Goal: Task Accomplishment & Management: Manage account settings

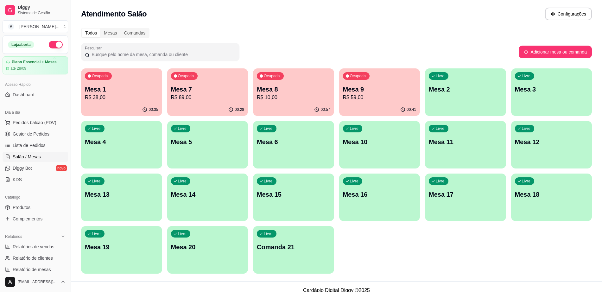
click at [123, 90] on p "Mesa 1" at bounding box center [121, 89] width 73 height 9
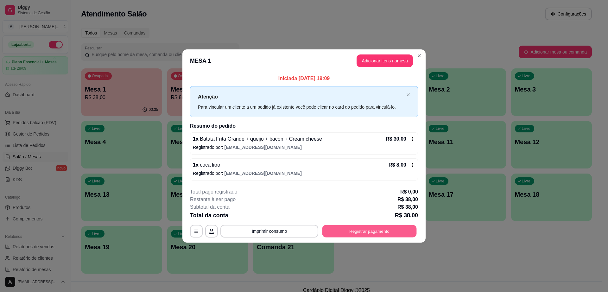
click at [333, 231] on button "Registrar pagamento" at bounding box center [369, 231] width 94 height 12
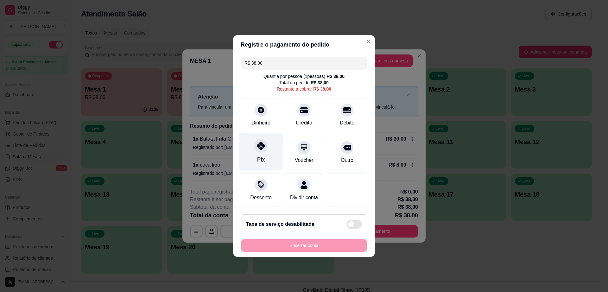
click at [260, 145] on icon at bounding box center [261, 146] width 8 height 8
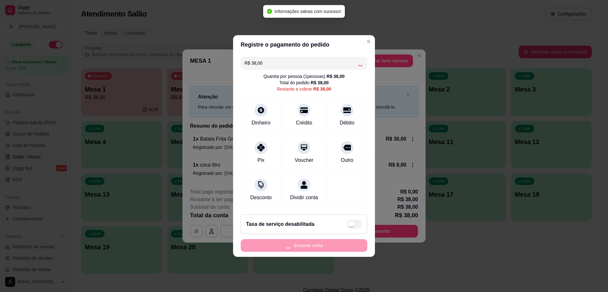
type input "R$ 0,00"
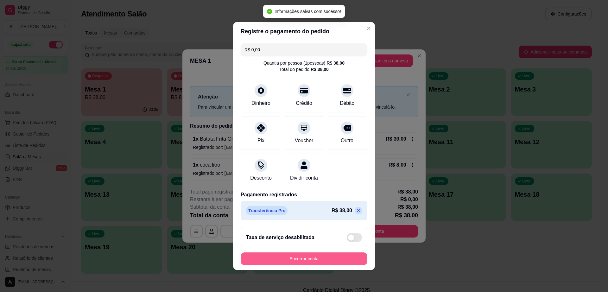
click at [306, 264] on button "Encerrar conta" at bounding box center [304, 258] width 127 height 13
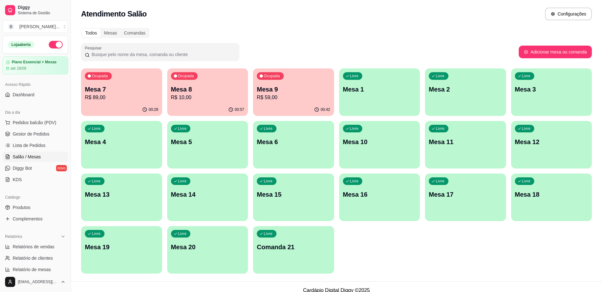
click at [280, 92] on p "Mesa 9" at bounding box center [293, 89] width 73 height 9
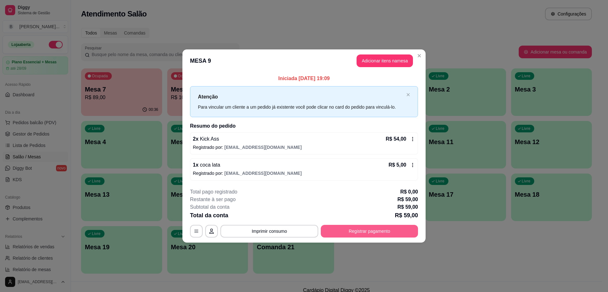
click at [376, 227] on button "Registrar pagamento" at bounding box center [369, 231] width 97 height 13
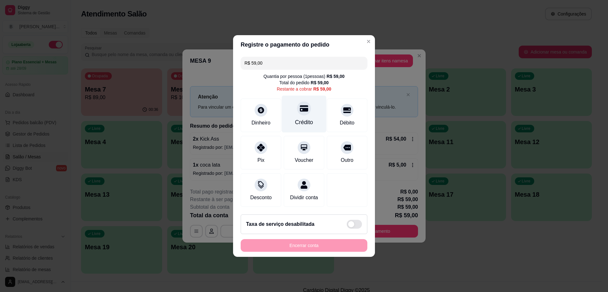
click at [304, 128] on div "Crédito" at bounding box center [304, 114] width 45 height 37
type input "R$ 0,00"
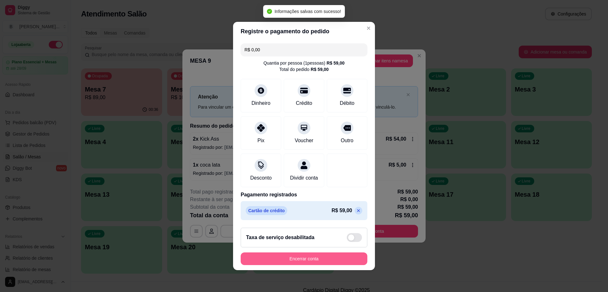
click at [315, 263] on button "Encerrar conta" at bounding box center [304, 258] width 127 height 13
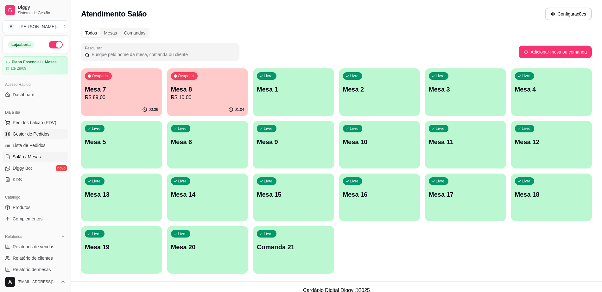
click at [43, 133] on span "Gestor de Pedidos" at bounding box center [31, 134] width 37 height 6
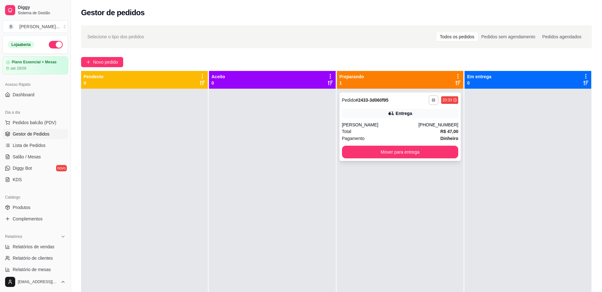
click at [429, 102] on button "button" at bounding box center [434, 100] width 10 height 10
click at [417, 123] on button "iPhone" at bounding box center [413, 122] width 46 height 10
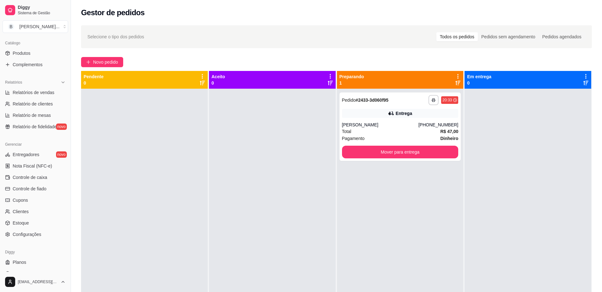
scroll to position [158, 0]
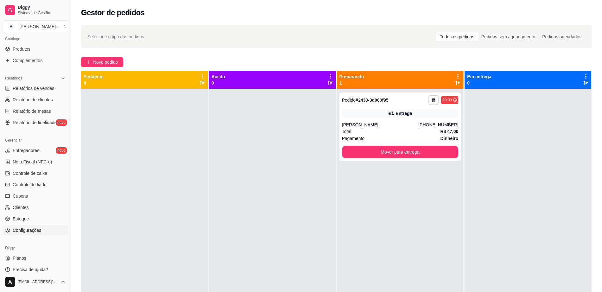
click at [33, 233] on span "Configurações" at bounding box center [27, 230] width 29 height 6
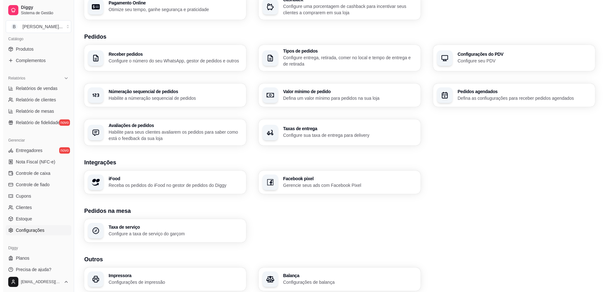
scroll to position [143, 0]
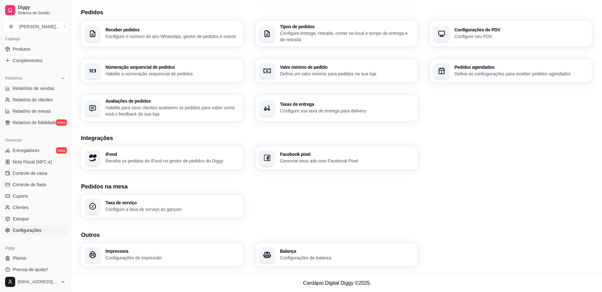
click at [148, 248] on div "Impressora Configurações de impressão" at bounding box center [162, 254] width 162 height 23
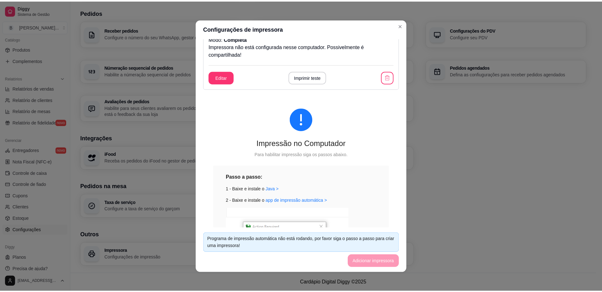
scroll to position [0, 0]
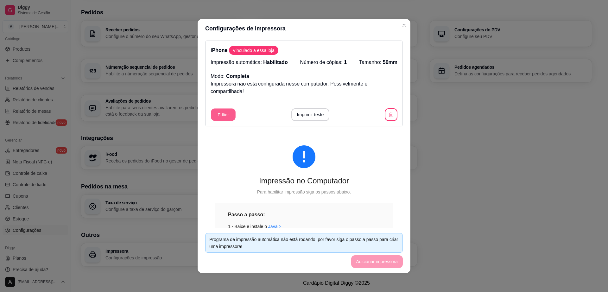
click at [226, 115] on button "Editar" at bounding box center [223, 115] width 25 height 12
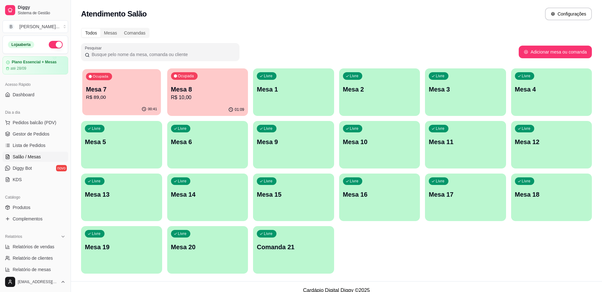
click at [137, 102] on div "Ocupada Mesa 7 R$ 89,00" at bounding box center [121, 86] width 79 height 34
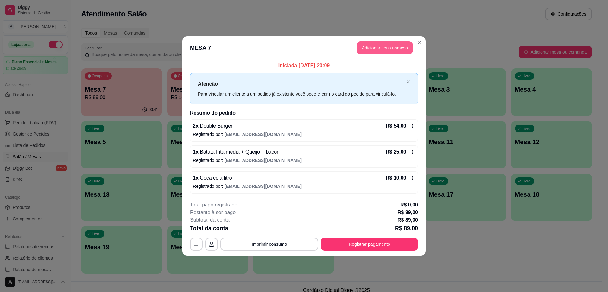
click at [374, 48] on button "Adicionar itens na mesa" at bounding box center [385, 47] width 56 height 13
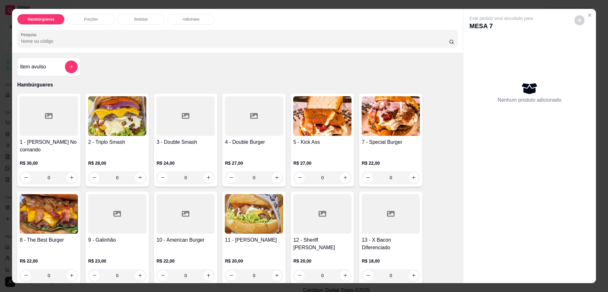
click at [137, 20] on p "Bebidas" at bounding box center [141, 19] width 14 height 5
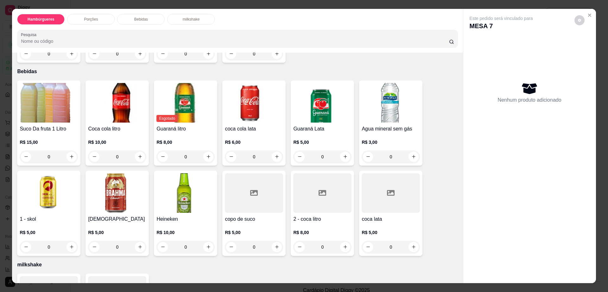
scroll to position [11, 0]
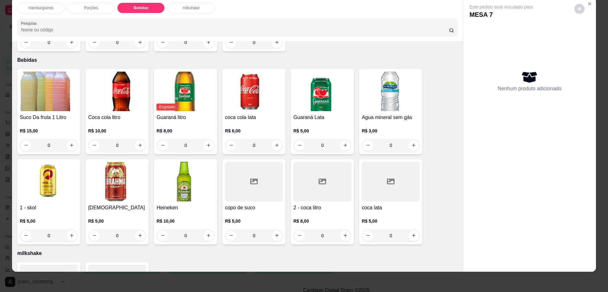
click at [327, 177] on div at bounding box center [322, 182] width 58 height 40
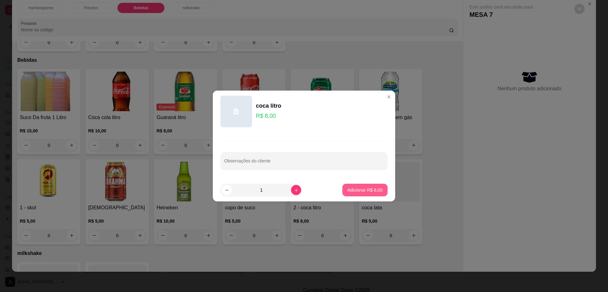
click at [360, 190] on p "Adicionar R$ 8,00" at bounding box center [365, 190] width 35 height 6
type input "1"
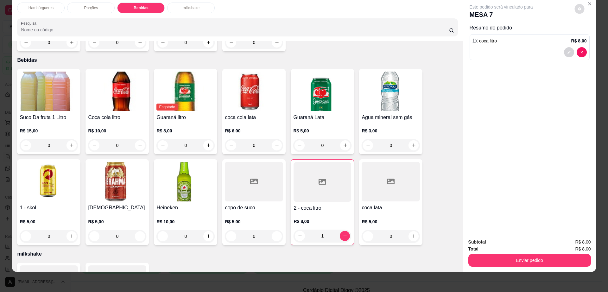
click at [575, 11] on button "decrease-product-quantity" at bounding box center [580, 9] width 10 height 10
click at [586, 35] on span "Automatic updates" at bounding box center [591, 34] width 13 height 8
click at [586, 35] on input "Automatic updates" at bounding box center [586, 36] width 4 height 4
checkbox input "false"
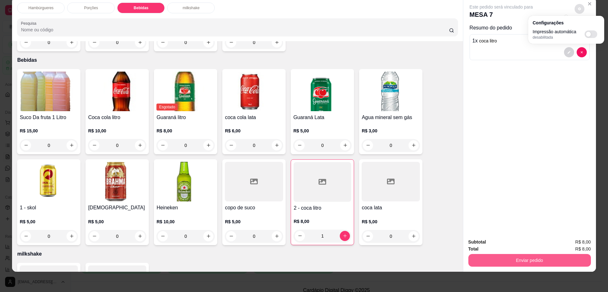
click at [492, 258] on button "Enviar pedido" at bounding box center [530, 260] width 123 height 13
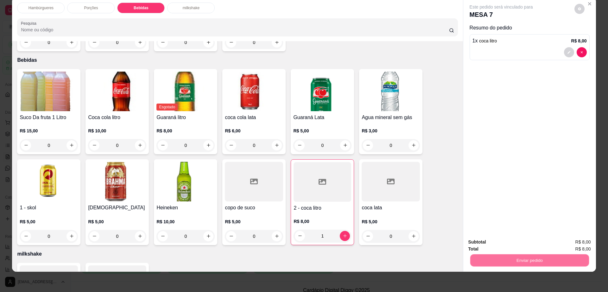
click at [498, 246] on button "Não registrar e enviar pedido" at bounding box center [508, 245] width 64 height 12
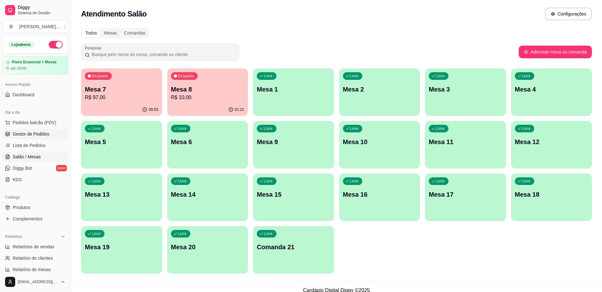
click at [29, 138] on link "Gestor de Pedidos" at bounding box center [36, 134] width 66 height 10
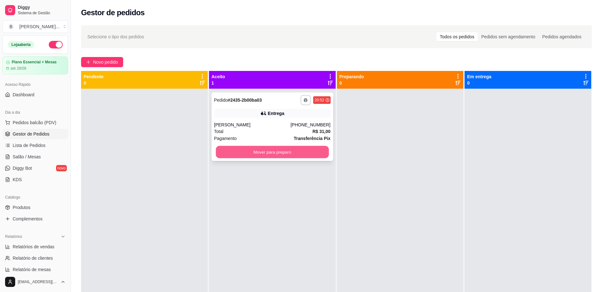
click at [252, 152] on button "Mover para preparo" at bounding box center [272, 152] width 113 height 12
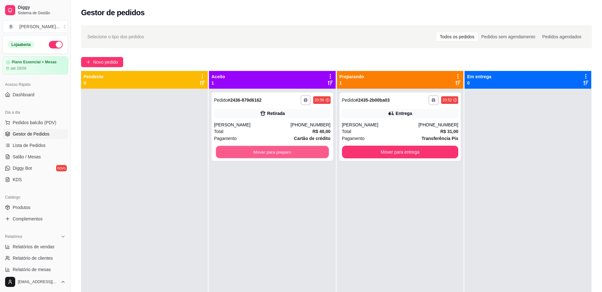
click at [252, 152] on button "Mover para preparo" at bounding box center [272, 152] width 113 height 12
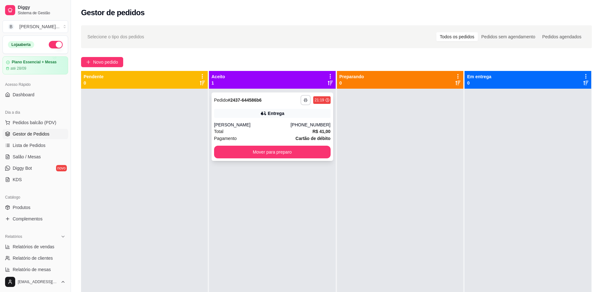
click at [304, 100] on icon "button" at bounding box center [306, 100] width 4 height 4
click at [284, 122] on button "Impressora" at bounding box center [286, 122] width 46 height 10
click at [272, 153] on button "Mover para preparo" at bounding box center [272, 152] width 117 height 13
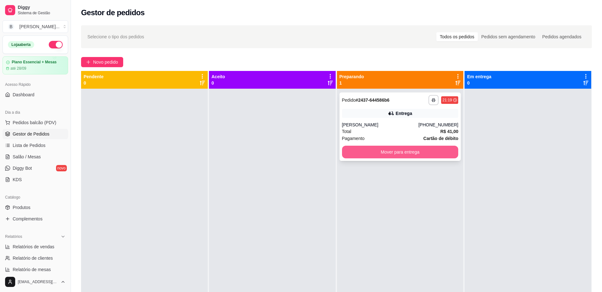
click at [414, 149] on button "Mover para entrega" at bounding box center [400, 152] width 117 height 13
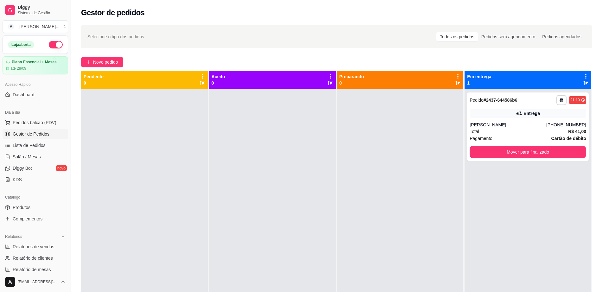
click at [414, 149] on div at bounding box center [400, 235] width 127 height 292
click at [482, 147] on button "Mover para finalizado" at bounding box center [528, 152] width 117 height 13
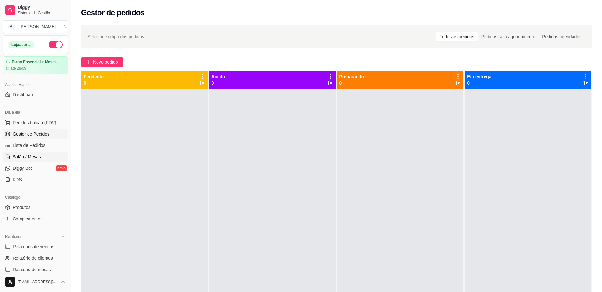
click at [36, 161] on link "Salão / Mesas" at bounding box center [36, 157] width 66 height 10
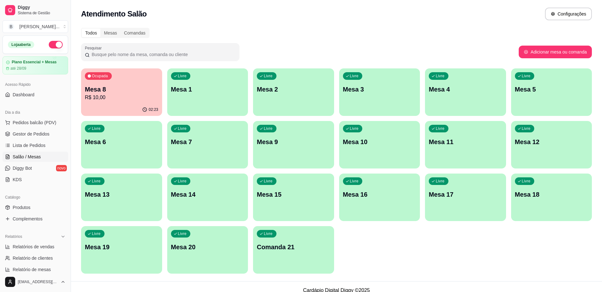
click at [129, 105] on div "02:23" at bounding box center [121, 110] width 81 height 12
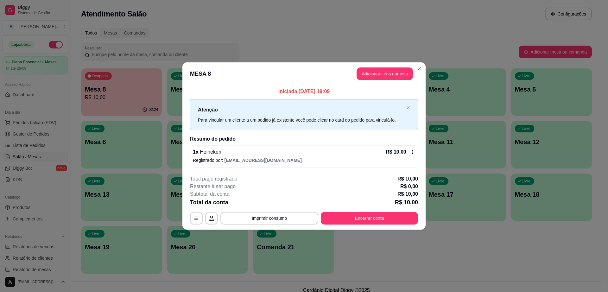
click at [384, 66] on header "MESA 8 Adicionar itens na mesa" at bounding box center [303, 73] width 243 height 23
click at [383, 69] on button "Adicionar itens na mesa" at bounding box center [385, 73] width 56 height 13
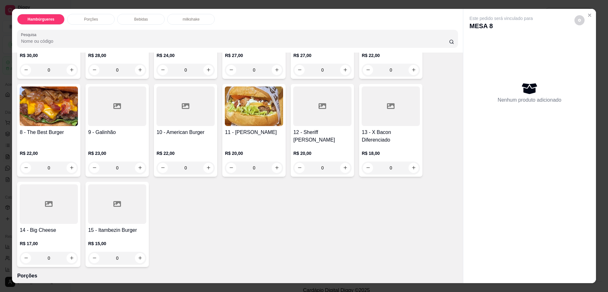
scroll to position [119, 0]
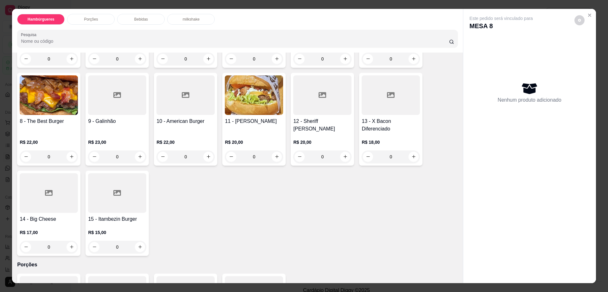
click at [34, 191] on div at bounding box center [49, 193] width 58 height 40
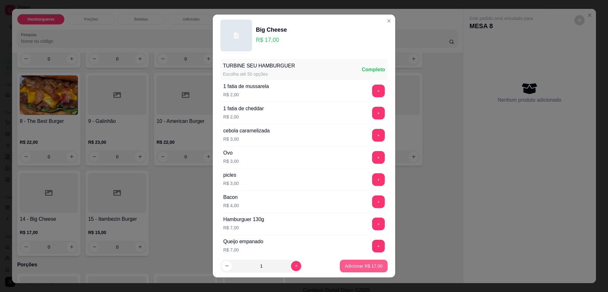
click at [373, 267] on p "Adicionar R$ 17,00" at bounding box center [364, 266] width 38 height 6
type input "1"
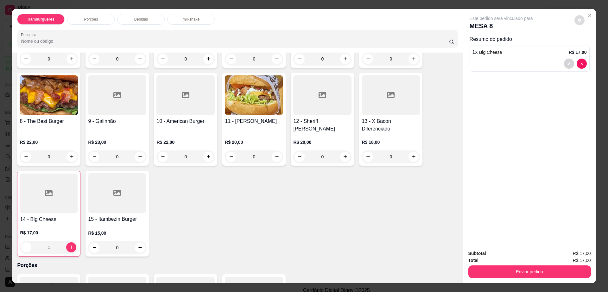
click at [578, 20] on icon "decrease-product-quantity" at bounding box center [579, 20] width 3 height 3
click at [588, 45] on span "Automatic updates" at bounding box center [588, 45] width 5 height 5
click at [588, 46] on input "Automatic updates" at bounding box center [586, 48] width 4 height 4
checkbox input "true"
click at [478, 272] on button "Enviar pedido" at bounding box center [530, 271] width 123 height 13
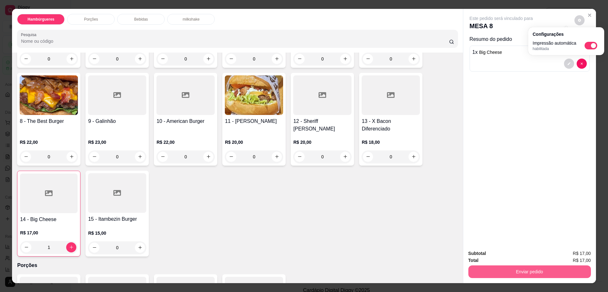
click at [478, 272] on button "Enviar pedido" at bounding box center [530, 271] width 123 height 13
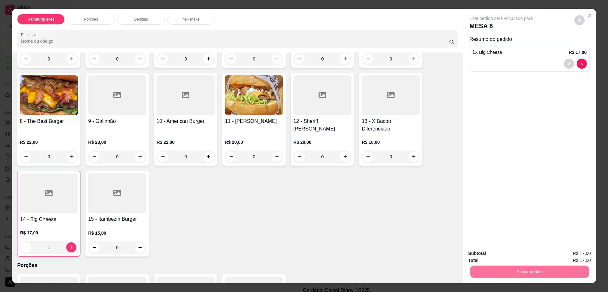
click at [488, 258] on button "Não registrar e enviar pedido" at bounding box center [508, 256] width 64 height 12
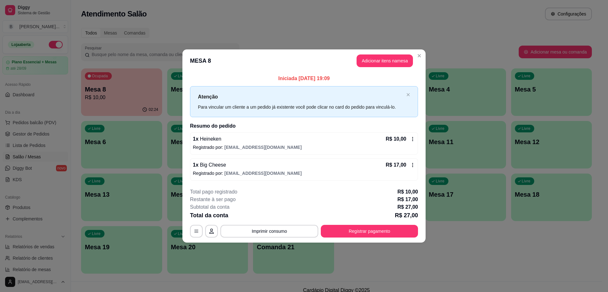
click at [414, 142] on div "R$ 10,00" at bounding box center [400, 139] width 29 height 8
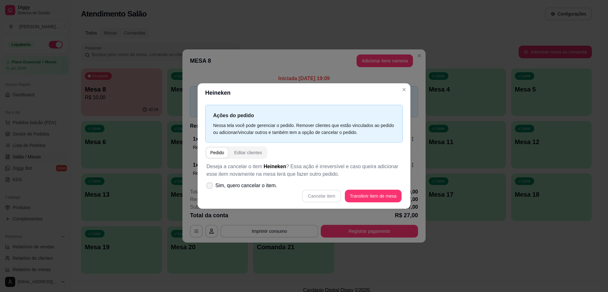
click at [210, 182] on label "Sim, quero cancelar o item." at bounding box center [242, 185] width 76 height 13
click at [210, 187] on input "Sim, quero cancelar o item." at bounding box center [208, 189] width 4 height 4
checkbox input "true"
click at [328, 195] on button "Cancelar item" at bounding box center [321, 196] width 39 height 13
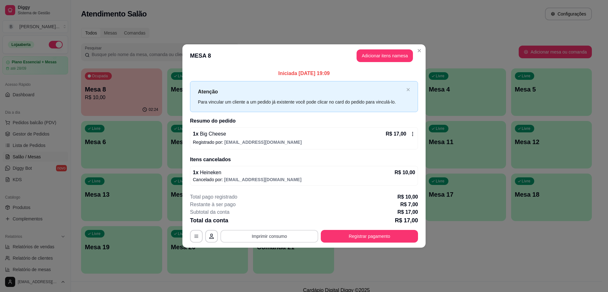
click at [282, 232] on button "Imprimir consumo" at bounding box center [269, 236] width 98 height 13
click at [281, 226] on button "Impressora" at bounding box center [271, 221] width 46 height 10
click at [292, 231] on button "Imprimir consumo" at bounding box center [269, 236] width 98 height 13
click at [277, 224] on button "Impressora" at bounding box center [271, 221] width 46 height 10
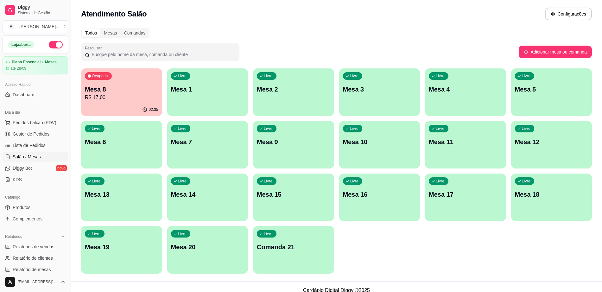
click at [122, 105] on div "02:35" at bounding box center [121, 110] width 81 height 12
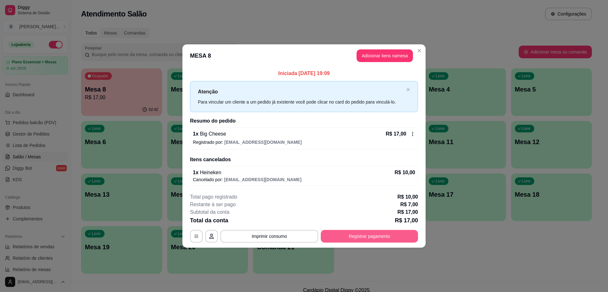
click at [372, 234] on button "Registrar pagamento" at bounding box center [369, 236] width 97 height 13
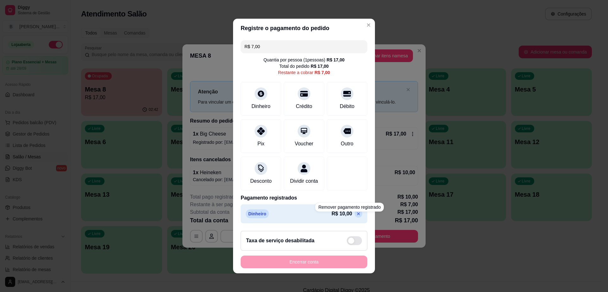
click at [350, 222] on div "Dinheiro R$ 10,00" at bounding box center [304, 213] width 127 height 19
click at [356, 216] on icon at bounding box center [358, 213] width 5 height 5
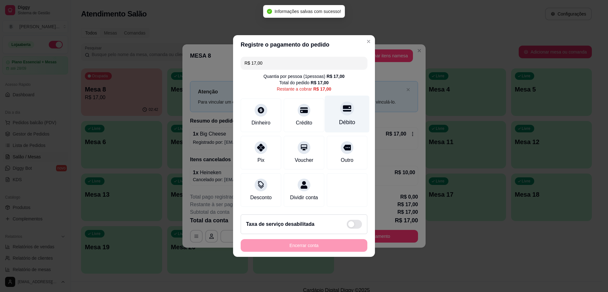
click at [340, 110] on div at bounding box center [347, 108] width 14 height 14
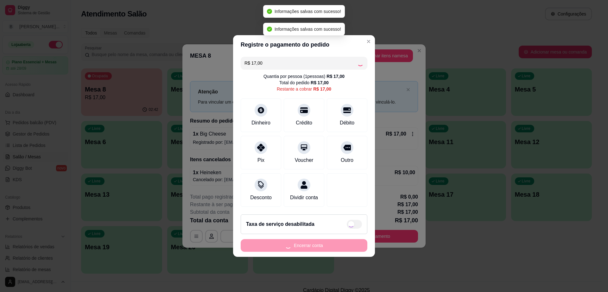
type input "R$ 0,00"
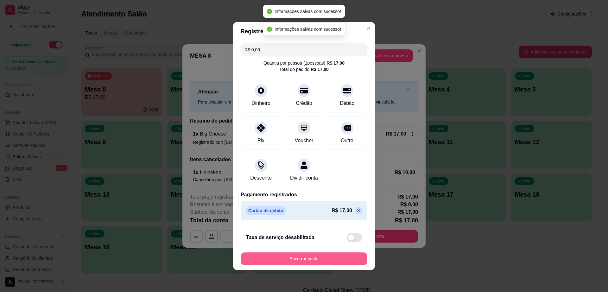
click at [330, 259] on button "Encerrar conta" at bounding box center [304, 258] width 127 height 13
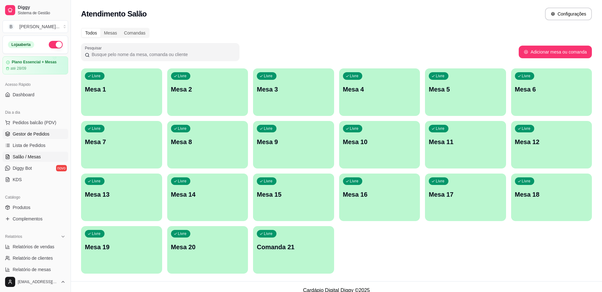
click at [52, 131] on link "Gestor de Pedidos" at bounding box center [36, 134] width 66 height 10
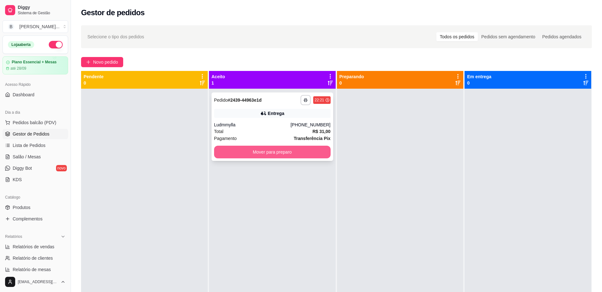
click at [238, 152] on button "Mover para preparo" at bounding box center [272, 152] width 117 height 13
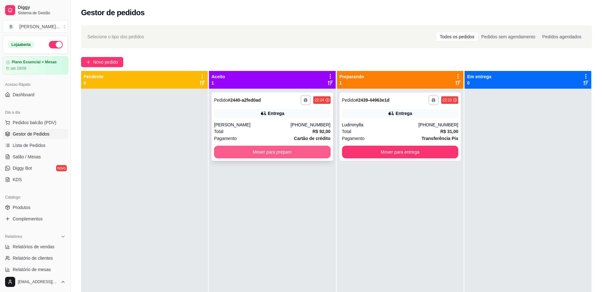
click at [246, 153] on button "Mover para preparo" at bounding box center [272, 152] width 117 height 13
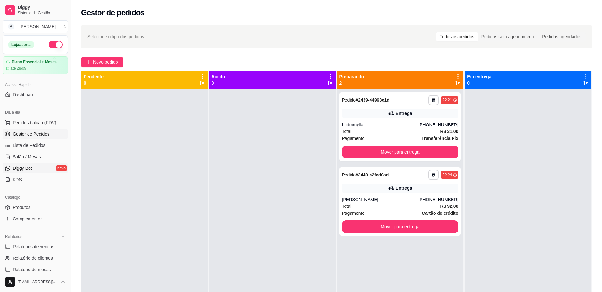
click at [39, 165] on link "Diggy Bot novo" at bounding box center [36, 168] width 66 height 10
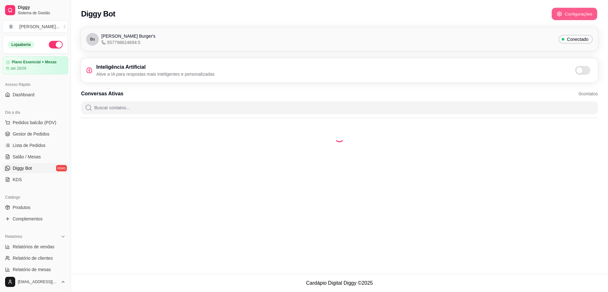
click at [570, 10] on button "Configurações" at bounding box center [575, 14] width 46 height 12
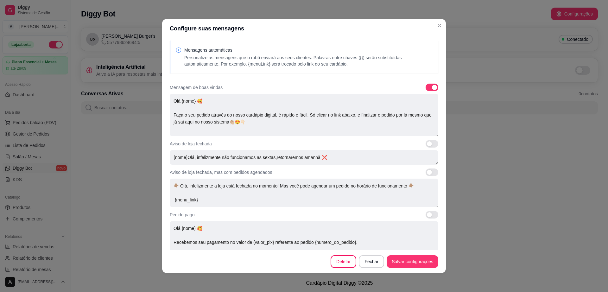
click at [426, 85] on span at bounding box center [432, 88] width 13 height 8
click at [425, 89] on input "checkbox" at bounding box center [427, 91] width 4 height 4
click at [426, 89] on span at bounding box center [432, 88] width 13 height 8
click at [425, 89] on input "checkbox" at bounding box center [427, 91] width 4 height 4
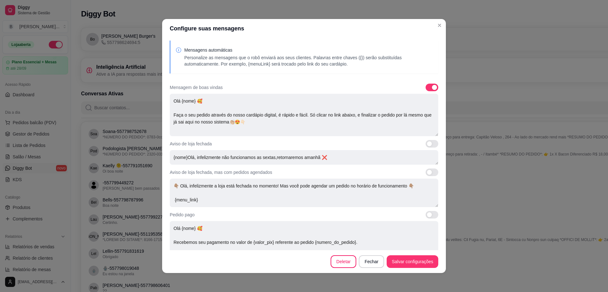
click at [426, 89] on span at bounding box center [432, 88] width 13 height 8
click at [425, 89] on input "checkbox" at bounding box center [427, 91] width 4 height 4
click at [426, 89] on span at bounding box center [432, 88] width 13 height 8
click at [425, 89] on input "checkbox" at bounding box center [427, 91] width 4 height 4
checkbox input "true"
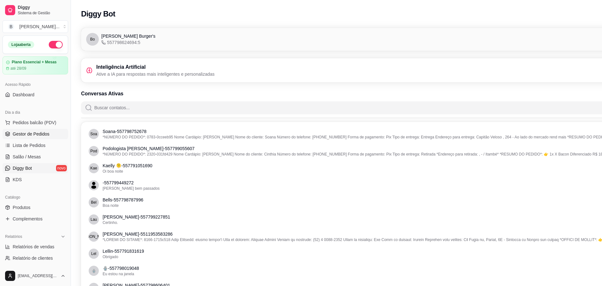
click at [37, 131] on span "Gestor de Pedidos" at bounding box center [31, 134] width 37 height 6
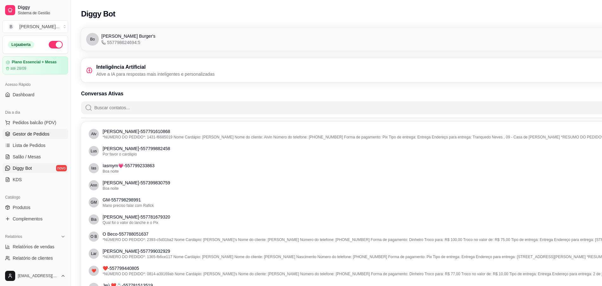
click at [36, 131] on span "Gestor de Pedidos" at bounding box center [31, 134] width 37 height 6
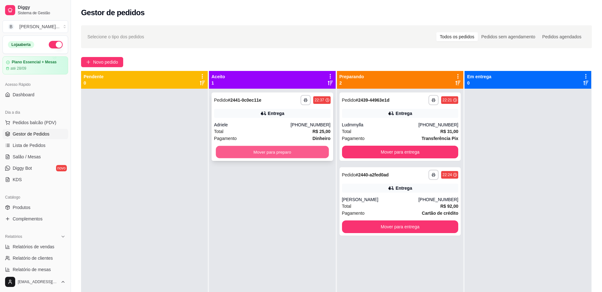
click at [270, 154] on button "Mover para preparo" at bounding box center [272, 152] width 113 height 12
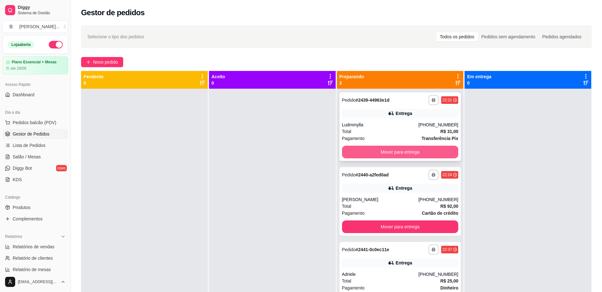
click at [370, 154] on button "Mover para entrega" at bounding box center [400, 152] width 117 height 13
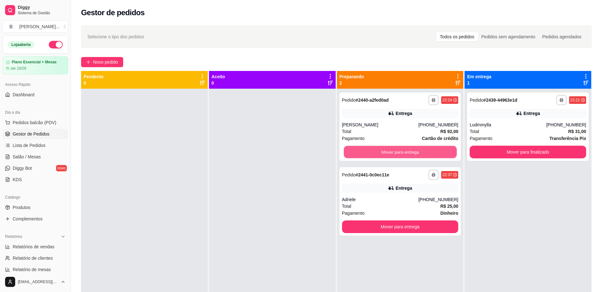
click at [370, 152] on button "Mover para entrega" at bounding box center [400, 152] width 113 height 12
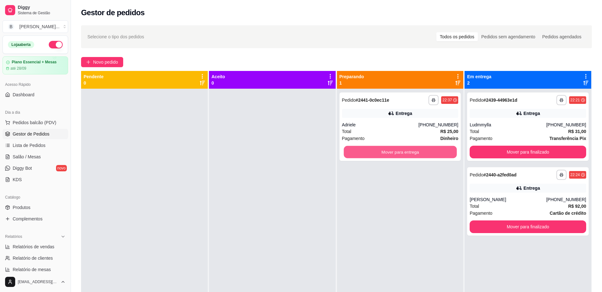
click at [370, 152] on button "Mover para entrega" at bounding box center [400, 152] width 113 height 12
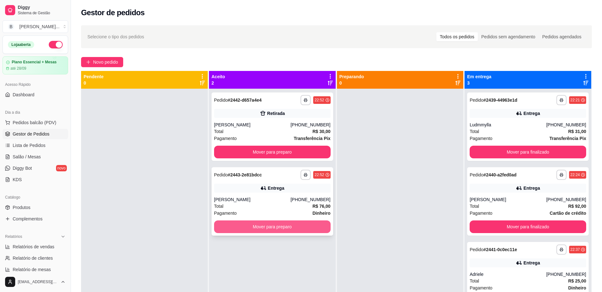
click at [266, 227] on button "Mover para preparo" at bounding box center [272, 226] width 117 height 13
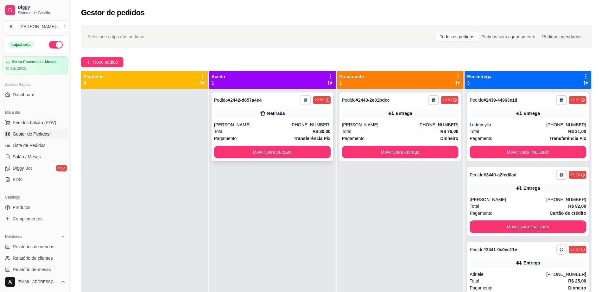
click at [305, 99] on polyline "button" at bounding box center [306, 99] width 2 height 1
click at [299, 120] on button "Impressora" at bounding box center [286, 122] width 46 height 10
click at [299, 151] on button "Mover para preparo" at bounding box center [272, 152] width 117 height 13
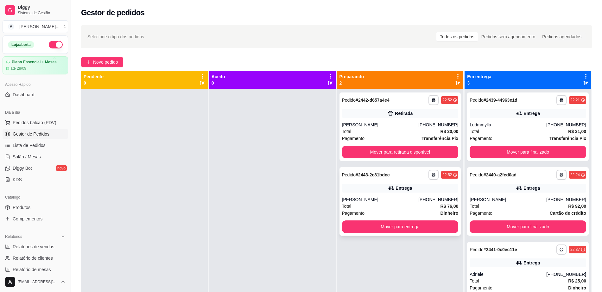
click at [418, 195] on div "**********" at bounding box center [401, 201] width 122 height 68
click at [503, 154] on button "Mover para finalizado" at bounding box center [528, 152] width 113 height 12
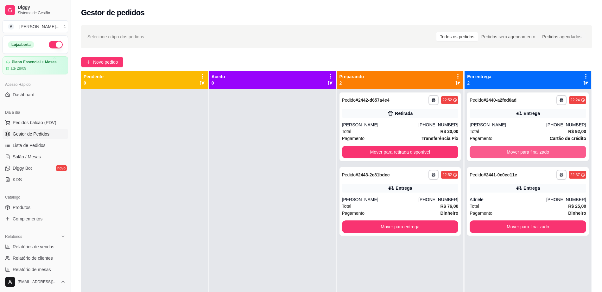
click at [503, 154] on button "Mover para finalizado" at bounding box center [528, 152] width 117 height 13
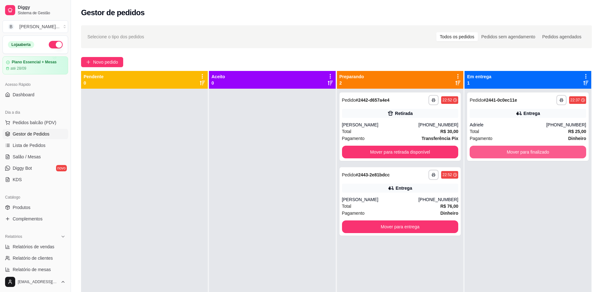
click at [503, 154] on button "Mover para finalizado" at bounding box center [528, 152] width 117 height 13
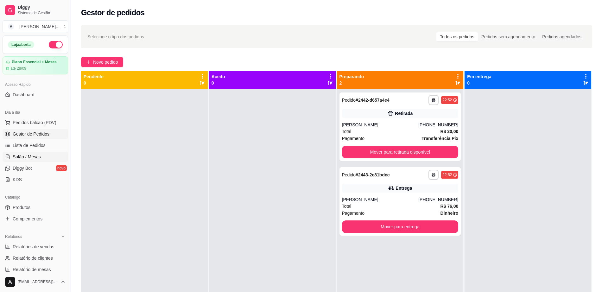
click at [35, 157] on span "Salão / Mesas" at bounding box center [27, 157] width 28 height 6
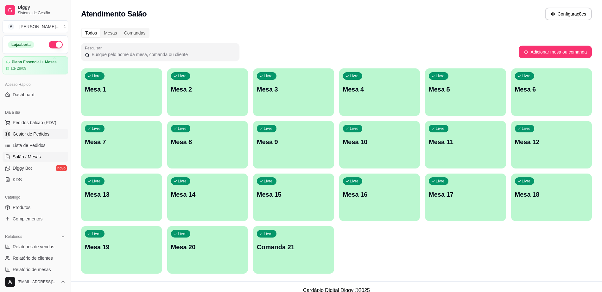
click at [44, 129] on link "Gestor de Pedidos" at bounding box center [36, 134] width 66 height 10
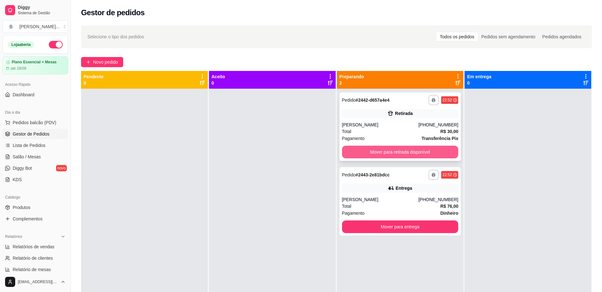
click at [376, 154] on button "Mover para retirada disponível" at bounding box center [400, 152] width 117 height 13
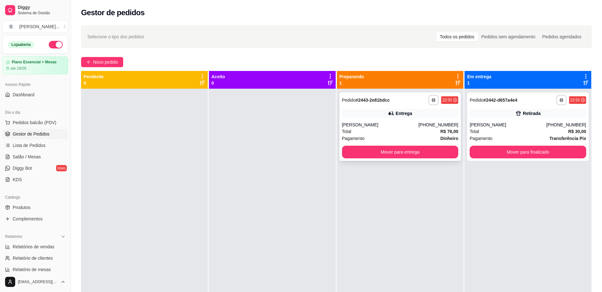
click at [384, 116] on div "Entrega" at bounding box center [400, 113] width 117 height 9
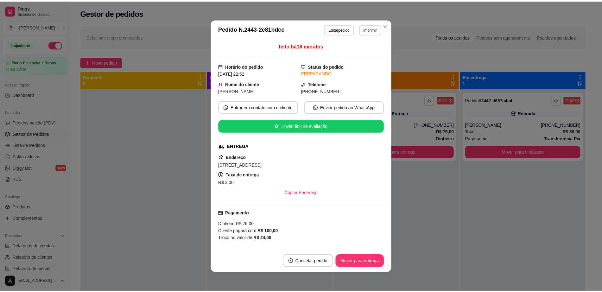
scroll to position [40, 0]
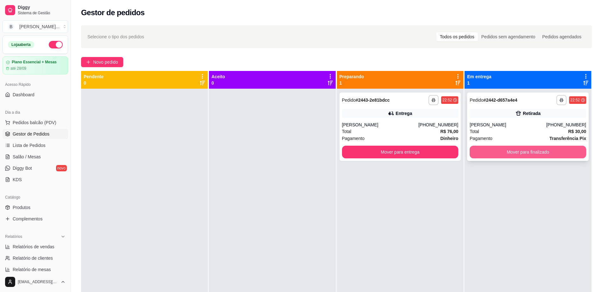
click at [500, 156] on button "Mover para finalizado" at bounding box center [528, 152] width 117 height 13
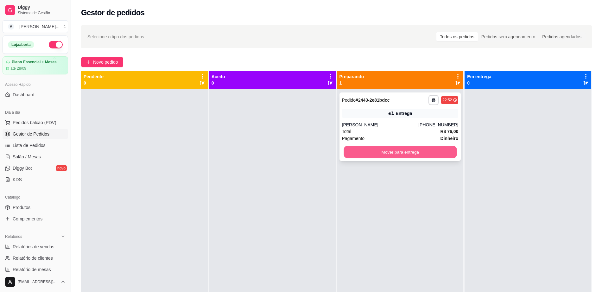
click at [348, 157] on button "Mover para entrega" at bounding box center [400, 152] width 113 height 12
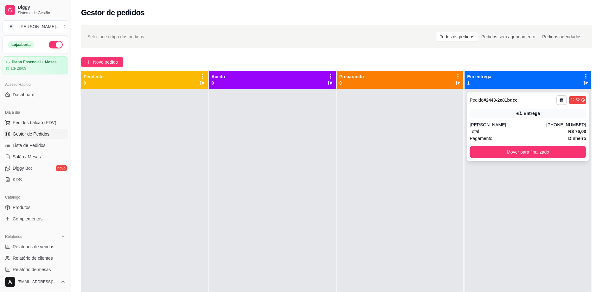
click at [500, 114] on div "Entrega" at bounding box center [528, 113] width 117 height 9
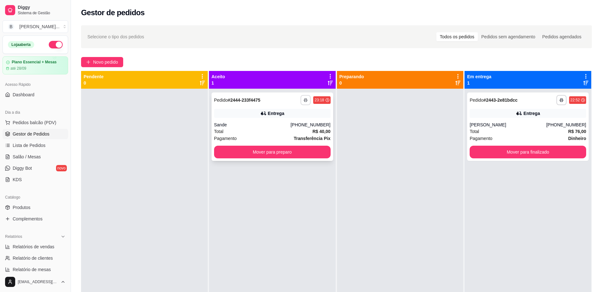
click at [305, 99] on icon "button" at bounding box center [306, 100] width 4 height 4
click at [284, 118] on button "Impressora" at bounding box center [286, 122] width 44 height 10
click at [265, 157] on button "Mover para preparo" at bounding box center [272, 152] width 117 height 13
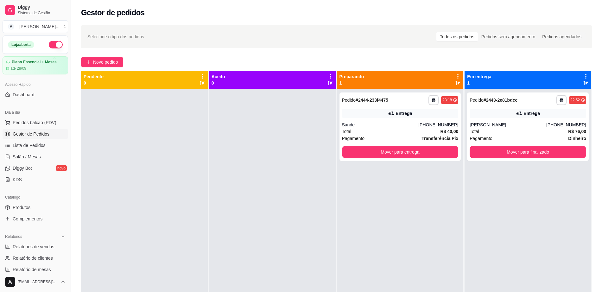
click at [144, 156] on div at bounding box center [144, 235] width 127 height 292
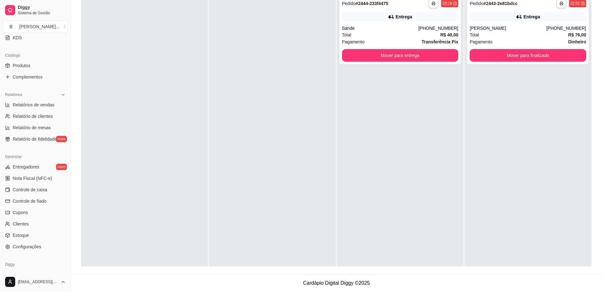
scroll to position [164, 0]
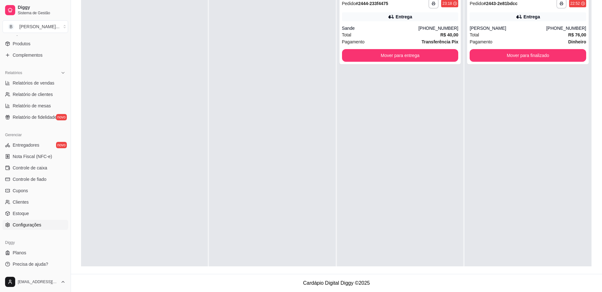
click at [31, 226] on span "Configurações" at bounding box center [27, 225] width 29 height 6
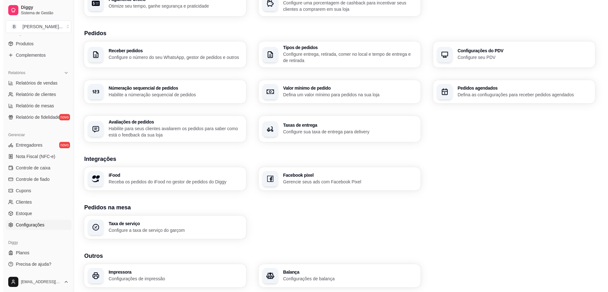
scroll to position [143, 0]
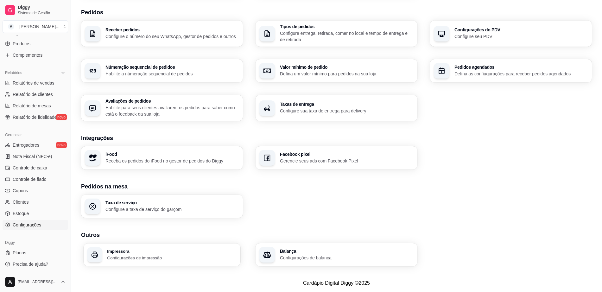
click at [149, 262] on div "Impressora Configurações de impressão" at bounding box center [162, 255] width 157 height 22
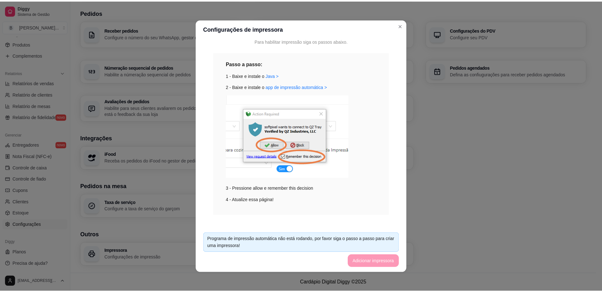
scroll to position [246, 0]
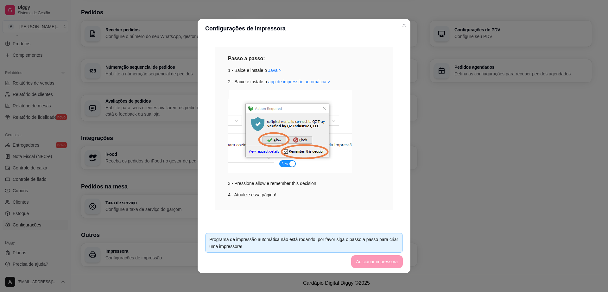
click at [382, 265] on footer "Programa de impressão automática não está rodando, por favor siga o passo a pas…" at bounding box center [304, 250] width 213 height 45
click at [380, 265] on footer "Programa de impressão automática não está rodando, por favor siga o passo a pas…" at bounding box center [304, 250] width 213 height 45
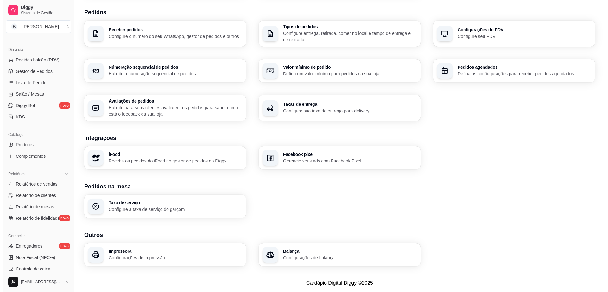
scroll to position [0, 0]
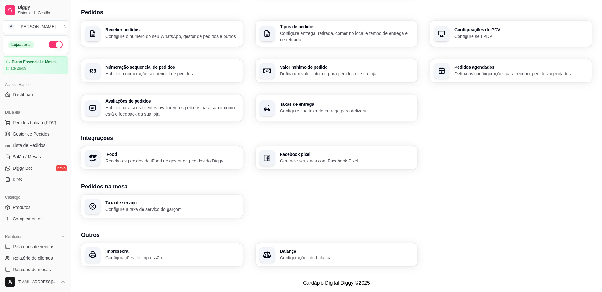
click at [534, 183] on h3 "Pedidos na mesa" at bounding box center [336, 186] width 511 height 9
click at [156, 260] on p "Configurações de impressão" at bounding box center [172, 258] width 130 height 6
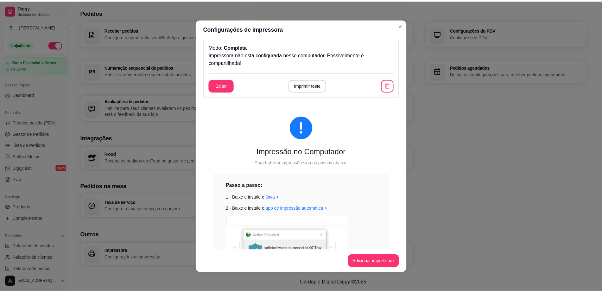
scroll to position [1, 0]
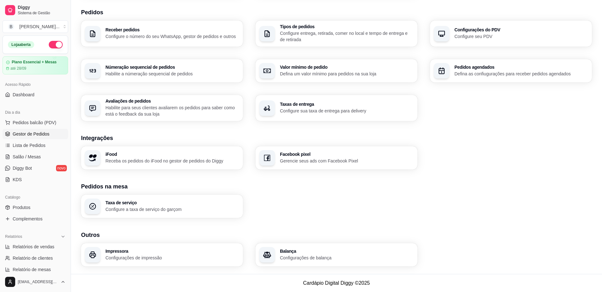
click at [41, 135] on span "Gestor de Pedidos" at bounding box center [31, 134] width 37 height 6
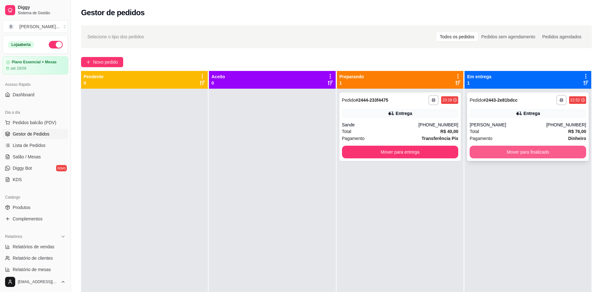
click at [557, 151] on button "Mover para finalizado" at bounding box center [528, 152] width 117 height 13
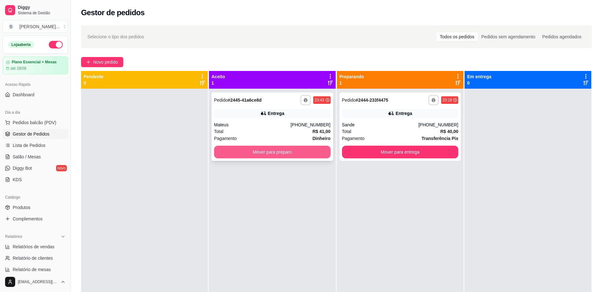
click at [309, 150] on button "Mover para preparo" at bounding box center [272, 152] width 117 height 13
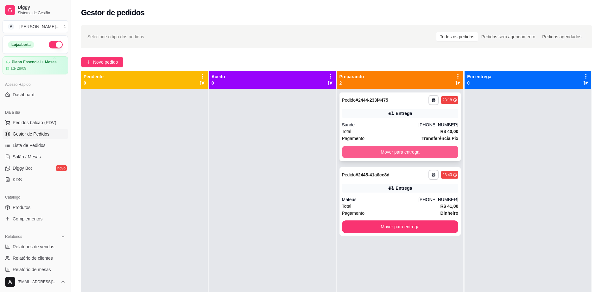
click at [418, 150] on button "Mover para entrega" at bounding box center [400, 152] width 117 height 13
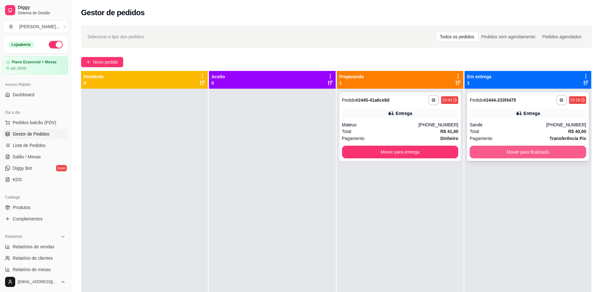
click at [488, 153] on button "Mover para finalizado" at bounding box center [528, 152] width 117 height 13
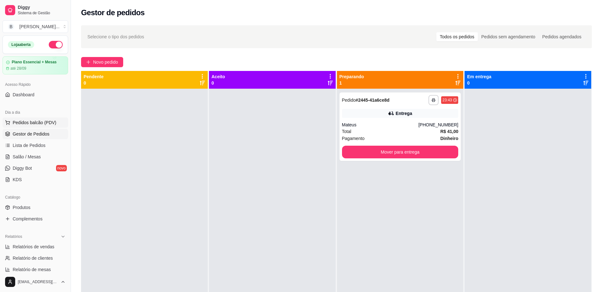
click at [41, 122] on span "Pedidos balcão (PDV)" at bounding box center [35, 122] width 44 height 6
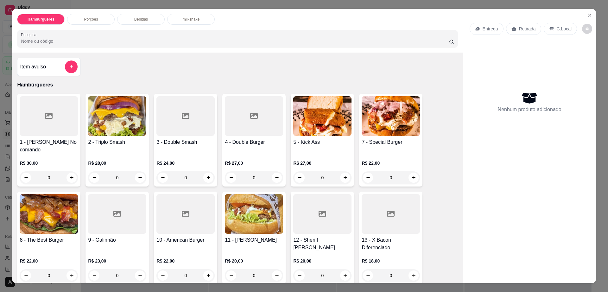
click at [493, 33] on div "Entrega" at bounding box center [487, 29] width 34 height 12
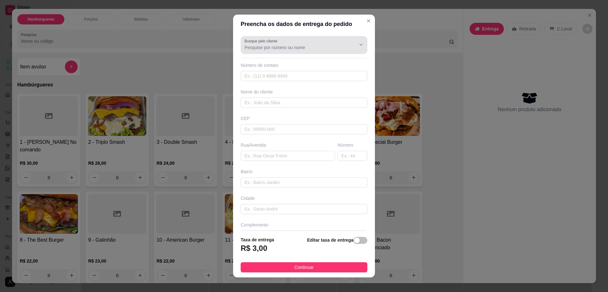
click at [271, 48] on input "Busque pelo cliente" at bounding box center [295, 47] width 101 height 6
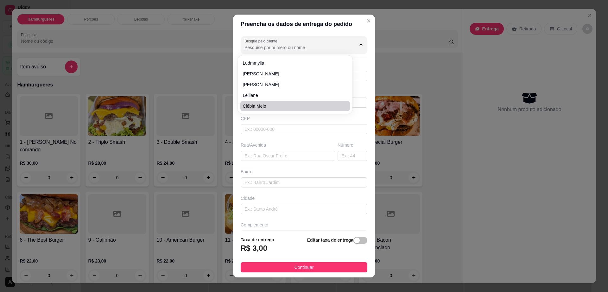
click at [310, 148] on div "Rua/Avenida" at bounding box center [288, 145] width 94 height 6
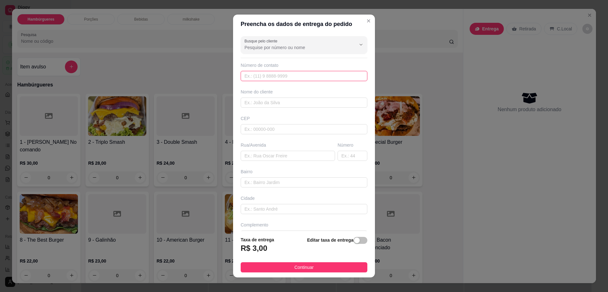
click at [308, 78] on input "text" at bounding box center [304, 76] width 127 height 10
click at [301, 104] on input "text" at bounding box center [304, 103] width 127 height 10
type input "rafic"
click at [298, 164] on div "Busque pelo cliente Número de contato Nome do cliente rafic CEP Rua/[GEOGRAPHIC…" at bounding box center [304, 133] width 142 height 198
click at [296, 159] on input "text" at bounding box center [288, 156] width 94 height 10
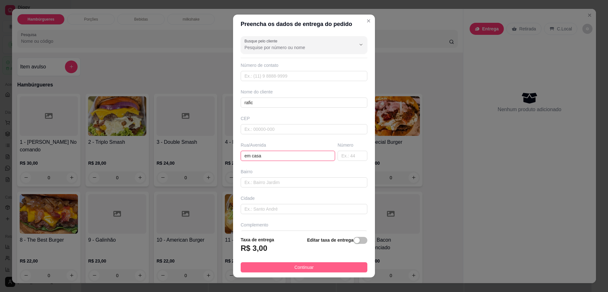
type input "em casa"
click at [321, 269] on button "Continuar" at bounding box center [304, 267] width 127 height 10
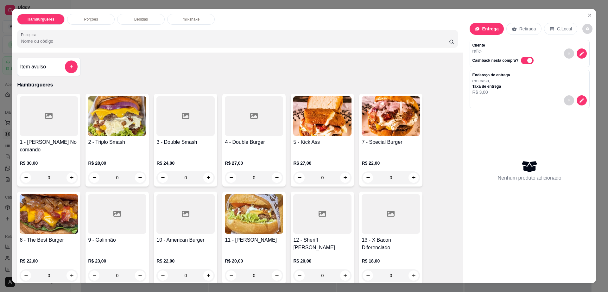
click at [367, 111] on img at bounding box center [391, 116] width 58 height 40
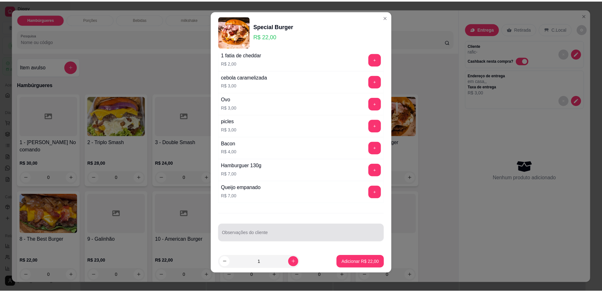
scroll to position [6, 0]
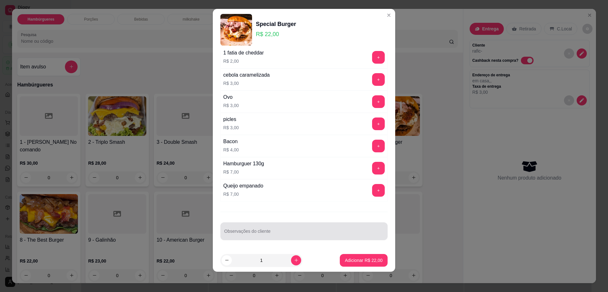
click at [264, 231] on div "Observações do cliente" at bounding box center [303, 231] width 167 height 18
click at [279, 235] on input "sem bacon, com ovo e frango 2 fatias de mussarela" at bounding box center [304, 234] width 160 height 6
click at [329, 232] on input "sem bacon, com ovo e frango, 2 fatias de mussarela" at bounding box center [304, 234] width 160 height 6
type input "sem bacon, com ovo e frango, 2 fatias de mussarela"
click at [347, 258] on p "Adicionar R$ 22,00" at bounding box center [364, 260] width 37 height 6
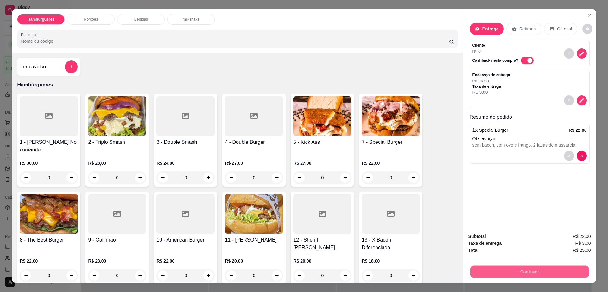
click at [546, 273] on button "Continuar" at bounding box center [529, 272] width 119 height 12
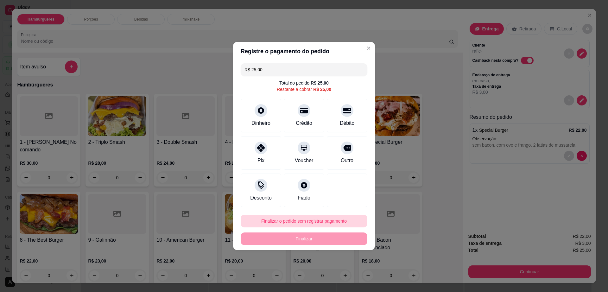
click at [307, 219] on button "Finalizar o pedido sem registrar pagamento" at bounding box center [304, 221] width 127 height 13
click at [348, 278] on button "Confirmar" at bounding box center [344, 273] width 22 height 10
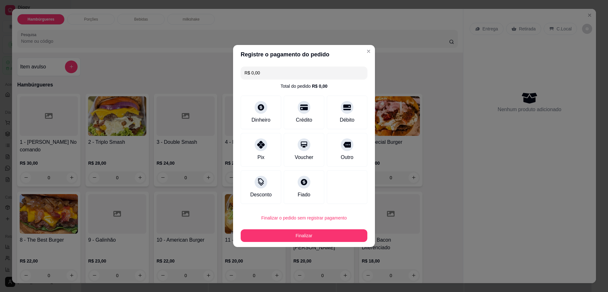
type input "R$ 0,00"
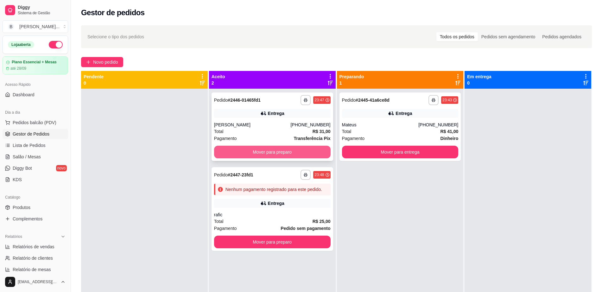
click at [270, 153] on button "Mover para preparo" at bounding box center [272, 152] width 117 height 13
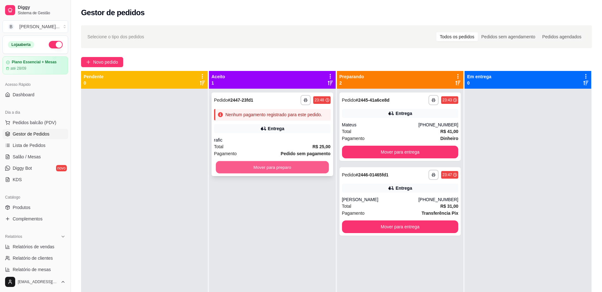
click at [271, 171] on button "Mover para preparo" at bounding box center [272, 167] width 113 height 12
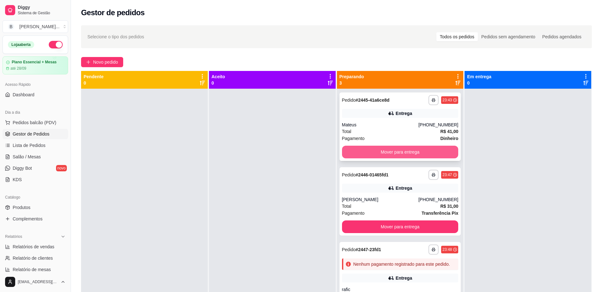
click at [384, 153] on button "Mover para entrega" at bounding box center [400, 152] width 117 height 13
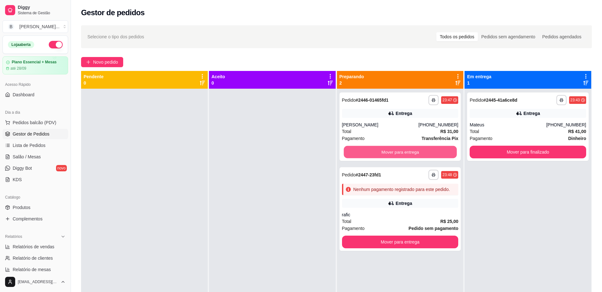
click at [384, 153] on button "Mover para entrega" at bounding box center [400, 152] width 113 height 12
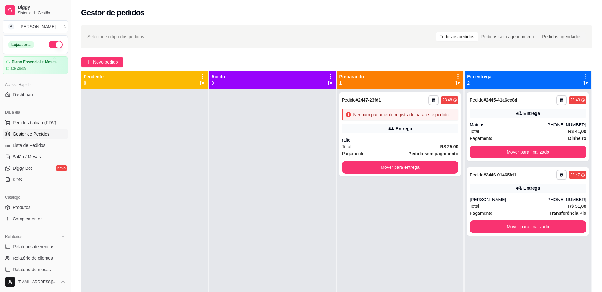
click at [384, 153] on div "Pagamento Pedido sem pagamento" at bounding box center [400, 153] width 117 height 7
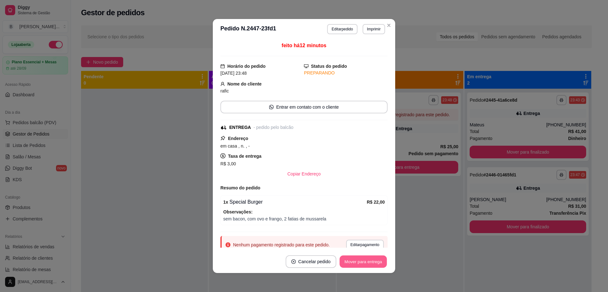
click at [369, 264] on button "Mover para entrega" at bounding box center [364, 262] width 48 height 12
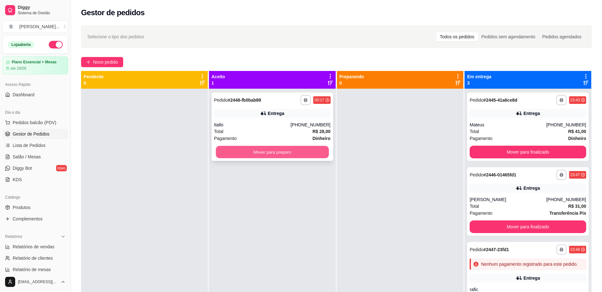
click at [317, 152] on button "Mover para preparo" at bounding box center [272, 152] width 113 height 12
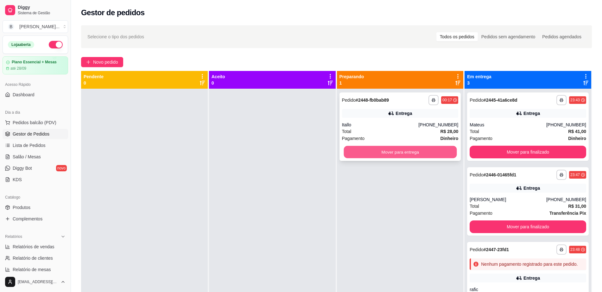
click at [360, 146] on button "Mover para entrega" at bounding box center [400, 152] width 113 height 12
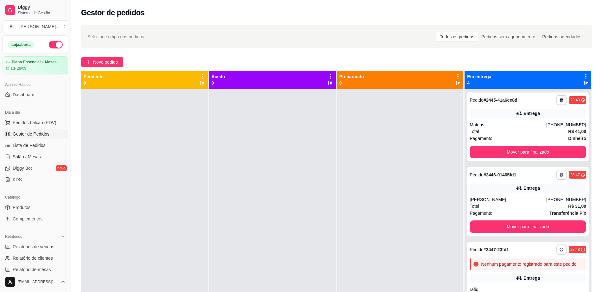
click at [52, 47] on button "button" at bounding box center [56, 45] width 14 height 8
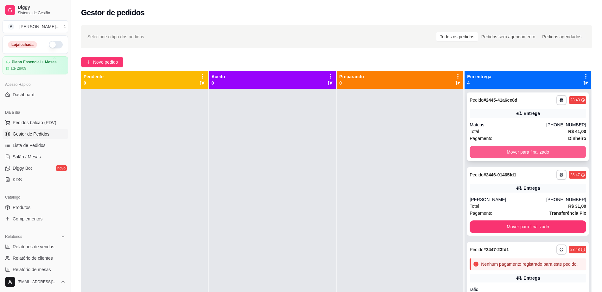
click at [513, 147] on button "Mover para finalizado" at bounding box center [528, 152] width 117 height 13
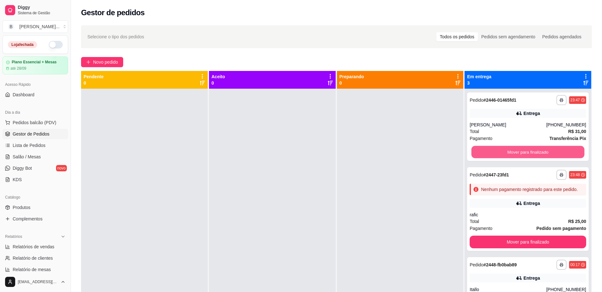
click at [513, 148] on button "Mover para finalizado" at bounding box center [528, 152] width 113 height 12
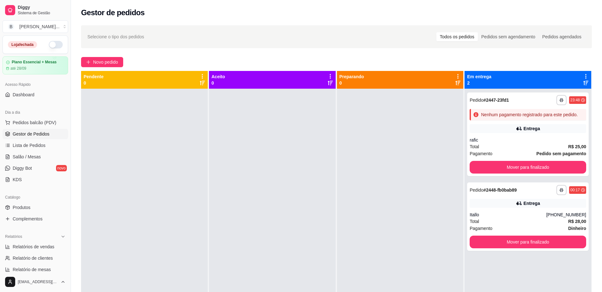
click at [513, 148] on div "Total R$ 25,00" at bounding box center [528, 146] width 117 height 7
click at [512, 161] on div "Mover para finalizado" at bounding box center [528, 167] width 117 height 13
click at [512, 166] on button "Mover para finalizado" at bounding box center [528, 167] width 113 height 12
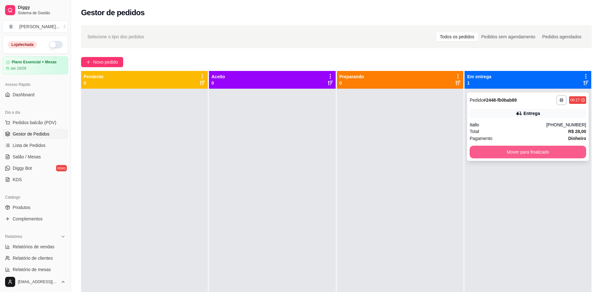
click at [514, 151] on button "Mover para finalizado" at bounding box center [528, 152] width 117 height 13
